Goal: Task Accomplishment & Management: Complete application form

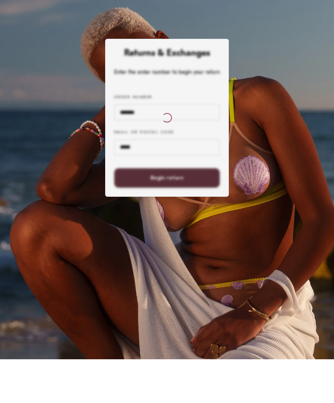
scroll to position [38, 0]
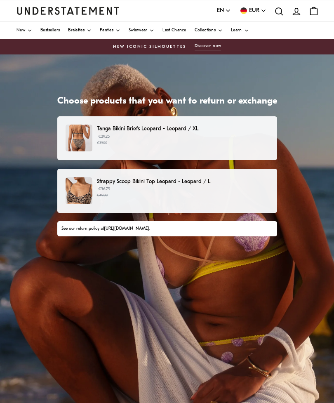
click at [246, 143] on small "€39.00" at bounding box center [182, 143] width 171 height 6
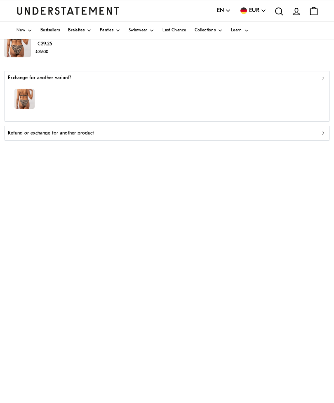
click at [319, 83] on div "button" at bounding box center [167, 100] width 318 height 36
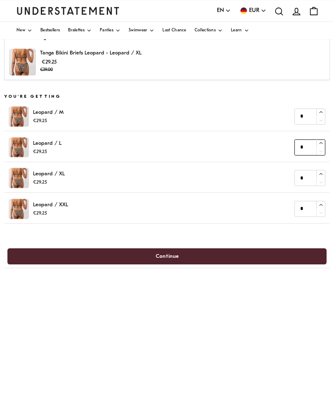
type input "*"
click at [317, 139] on button "button" at bounding box center [320, 143] width 9 height 8
click at [228, 252] on span "Continue" at bounding box center [166, 256] width 301 height 15
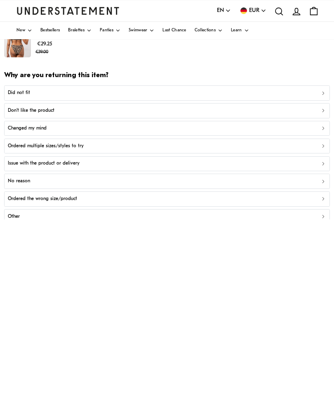
click at [323, 93] on icon "button" at bounding box center [323, 93] width 2 height 3
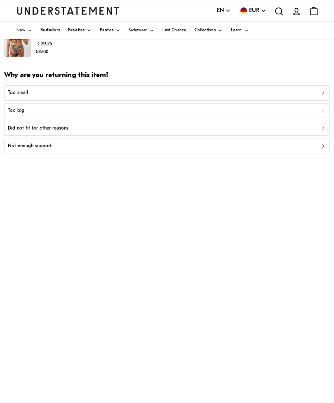
click at [109, 107] on div "Too big" at bounding box center [167, 111] width 318 height 8
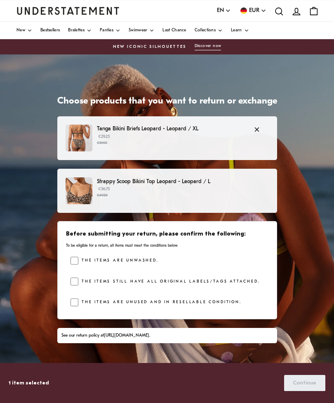
click at [202, 134] on p "€29.25 €39.00" at bounding box center [171, 140] width 148 height 12
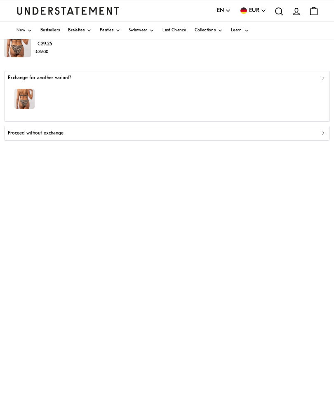
click at [322, 79] on icon "button" at bounding box center [323, 78] width 6 height 6
click at [320, 82] on div "button" at bounding box center [167, 100] width 318 height 36
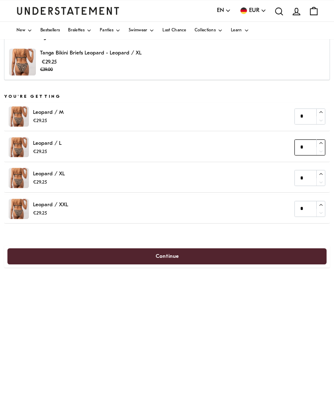
click at [321, 150] on icon "button" at bounding box center [320, 150] width 5 height 5
click at [232, 254] on span "Continue" at bounding box center [166, 256] width 301 height 15
click at [219, 253] on span "Continue" at bounding box center [166, 256] width 301 height 15
click at [221, 259] on span "Continue" at bounding box center [166, 256] width 301 height 15
click at [179, 258] on span "Continue" at bounding box center [166, 256] width 301 height 15
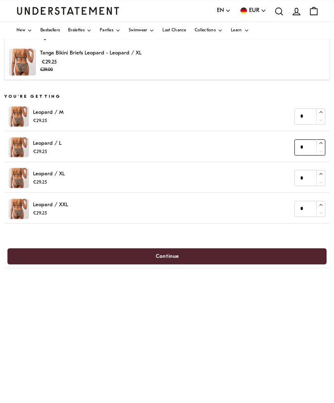
type input "*"
click at [319, 141] on icon "button" at bounding box center [320, 143] width 5 height 5
click at [225, 256] on span "Continue" at bounding box center [166, 256] width 301 height 15
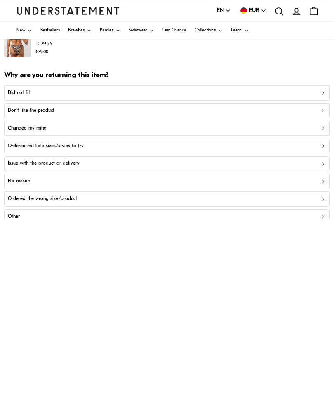
click at [323, 94] on icon "button" at bounding box center [323, 93] width 6 height 6
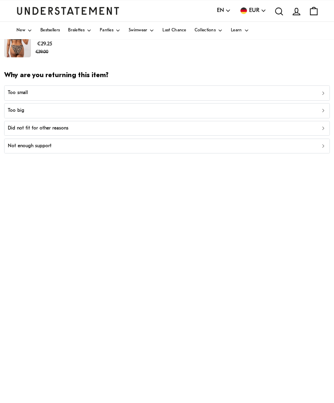
click at [136, 110] on div "Too big" at bounding box center [167, 111] width 318 height 8
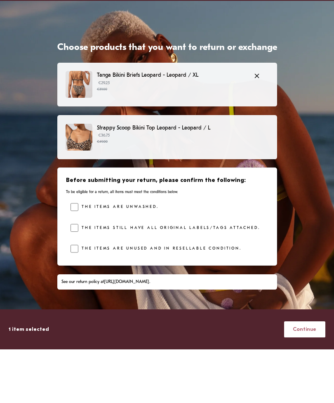
scroll to position [38, 0]
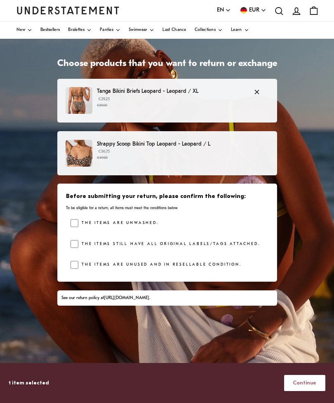
click at [308, 390] on span "Continue" at bounding box center [304, 382] width 23 height 15
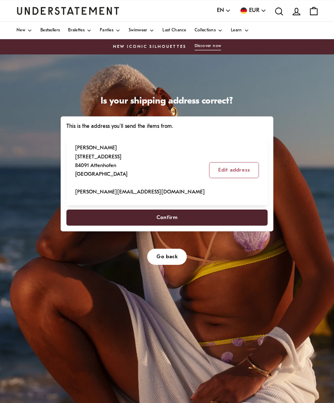
scroll to position [38, 0]
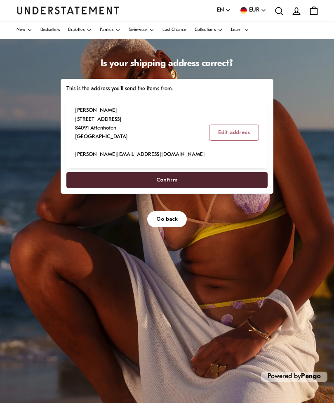
click at [177, 194] on div "This is the address you'll send the items from. [PERSON_NAME] [STREET_ADDRESS] …" at bounding box center [167, 136] width 213 height 115
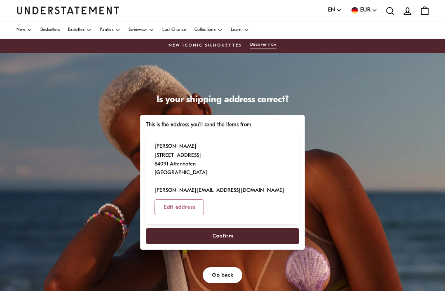
scroll to position [0, 0]
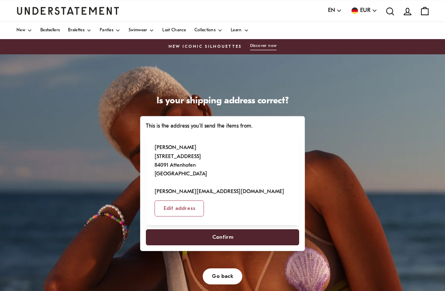
click at [267, 230] on span "Confirm" at bounding box center [222, 237] width 135 height 15
select select "**"
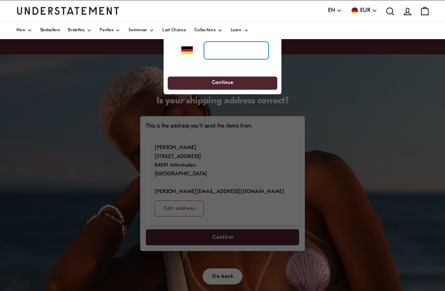
click at [243, 48] on input "tel" at bounding box center [236, 51] width 65 height 18
type input "**********"
click at [254, 84] on span "Continue" at bounding box center [222, 83] width 94 height 13
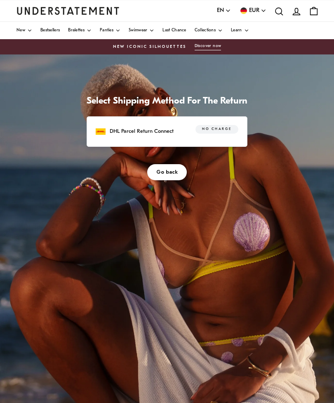
click at [212, 133] on label "No charge" at bounding box center [216, 129] width 43 height 9
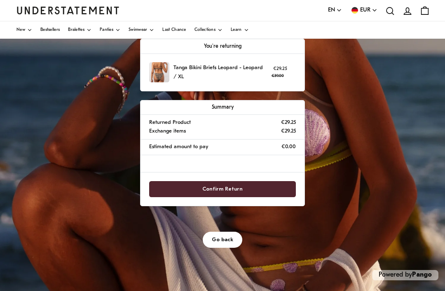
scroll to position [139, 0]
click at [261, 188] on span "Confirm Return" at bounding box center [222, 189] width 129 height 15
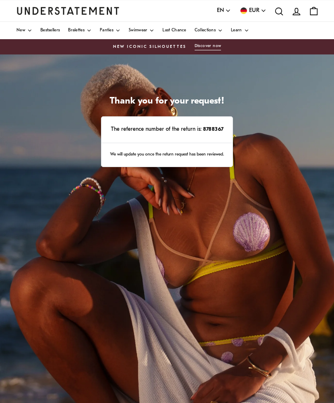
click at [226, 11] on icon "button" at bounding box center [228, 11] width 6 height 6
click at [230, 41] on span "Deutsch" at bounding box center [224, 42] width 14 height 7
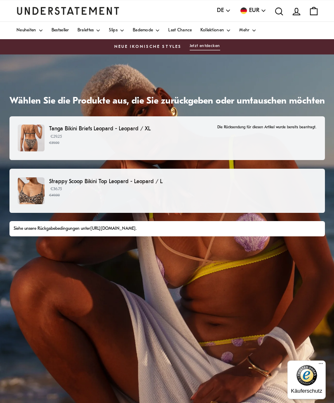
click at [254, 29] on link "Mehr" at bounding box center [247, 30] width 17 height 17
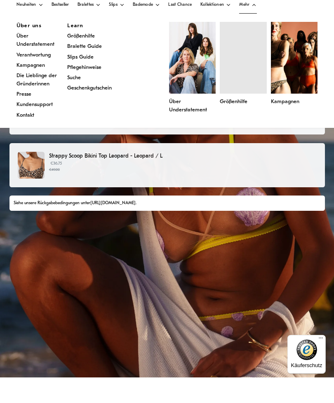
scroll to position [26, 0]
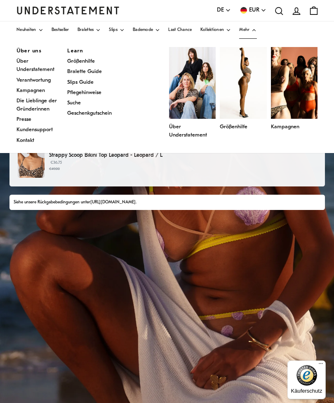
click at [214, 264] on div "Tanga Bikini Briefs Leopard - Leopard / XL €29.25 €39.00 Die Rücksendung für di…" at bounding box center [166, 177] width 315 height 174
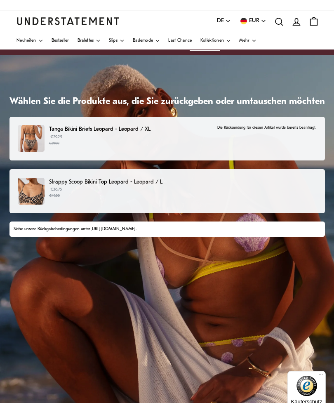
scroll to position [0, 0]
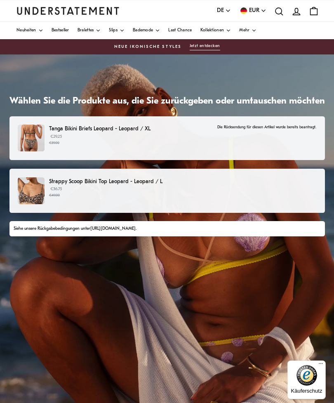
click at [150, 32] on span "Bademode" at bounding box center [143, 30] width 20 height 4
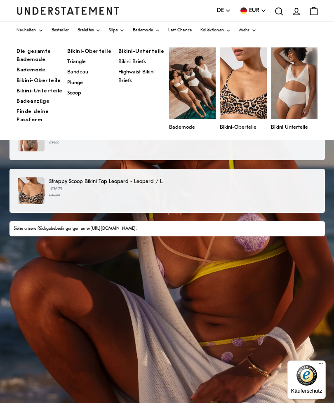
click at [40, 52] on span "Die gesamte Bademode" at bounding box center [33, 56] width 35 height 14
